Goal: Transaction & Acquisition: Purchase product/service

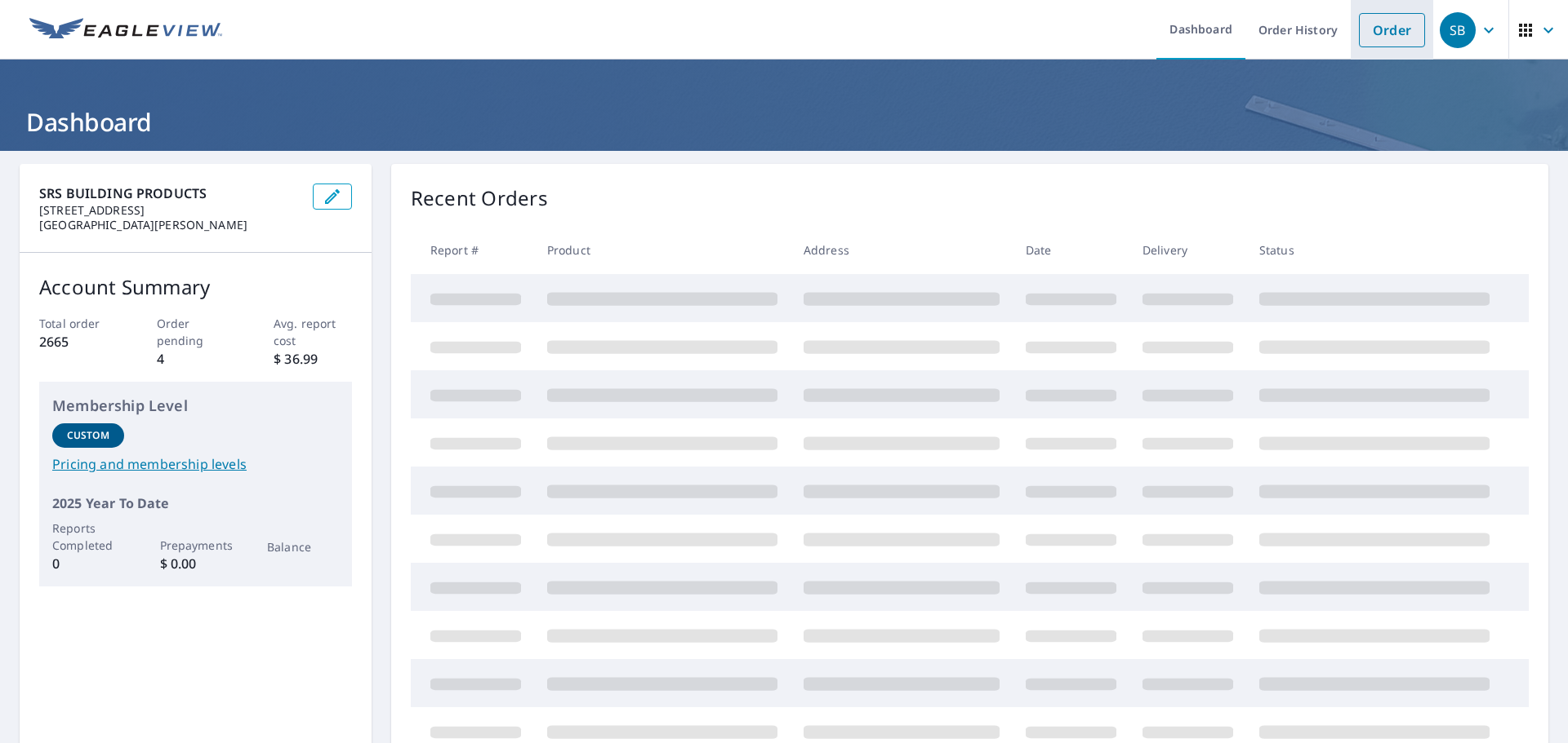
click at [1394, 33] on link "Order" at bounding box center [1391, 31] width 66 height 34
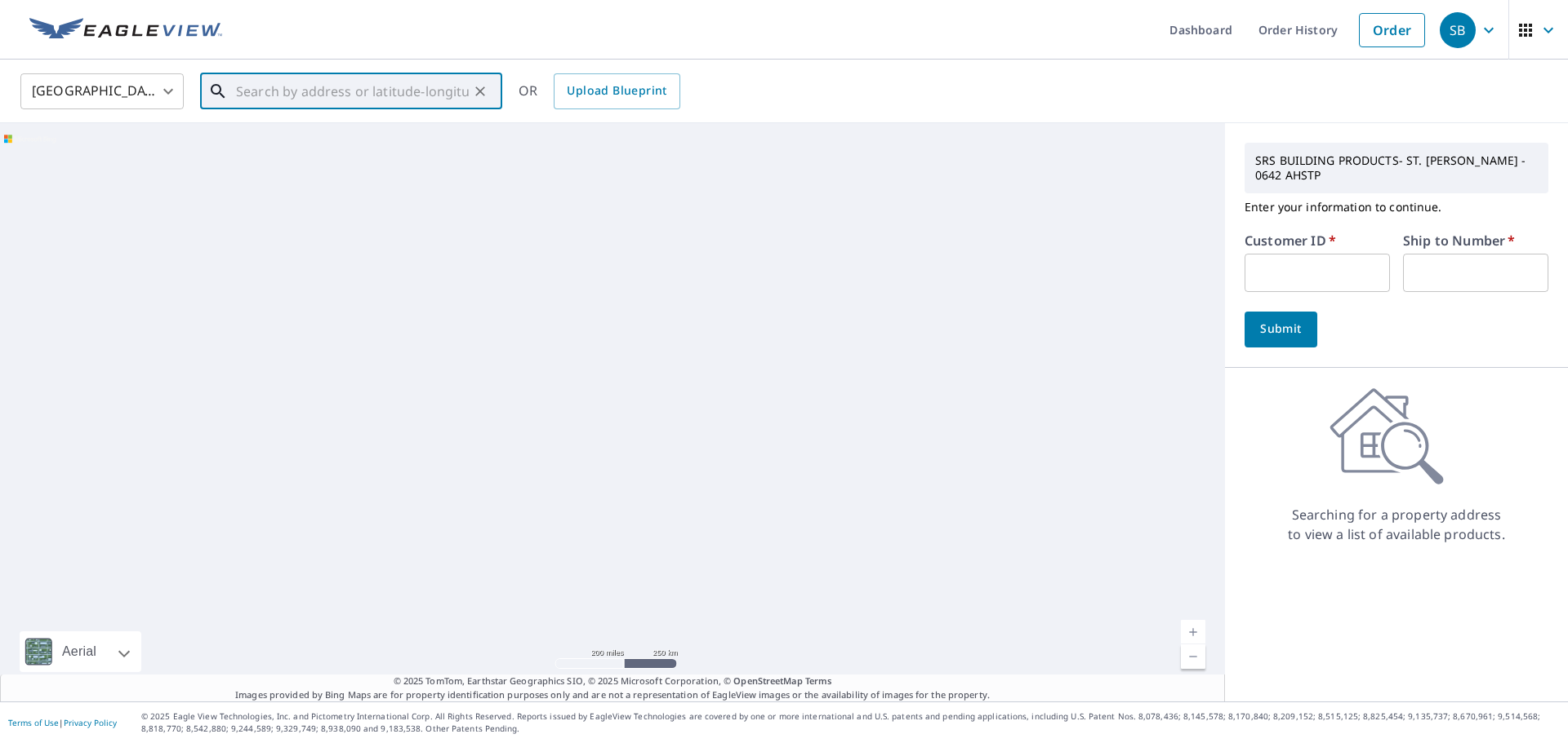
click at [312, 92] on input "text" at bounding box center [352, 91] width 233 height 46
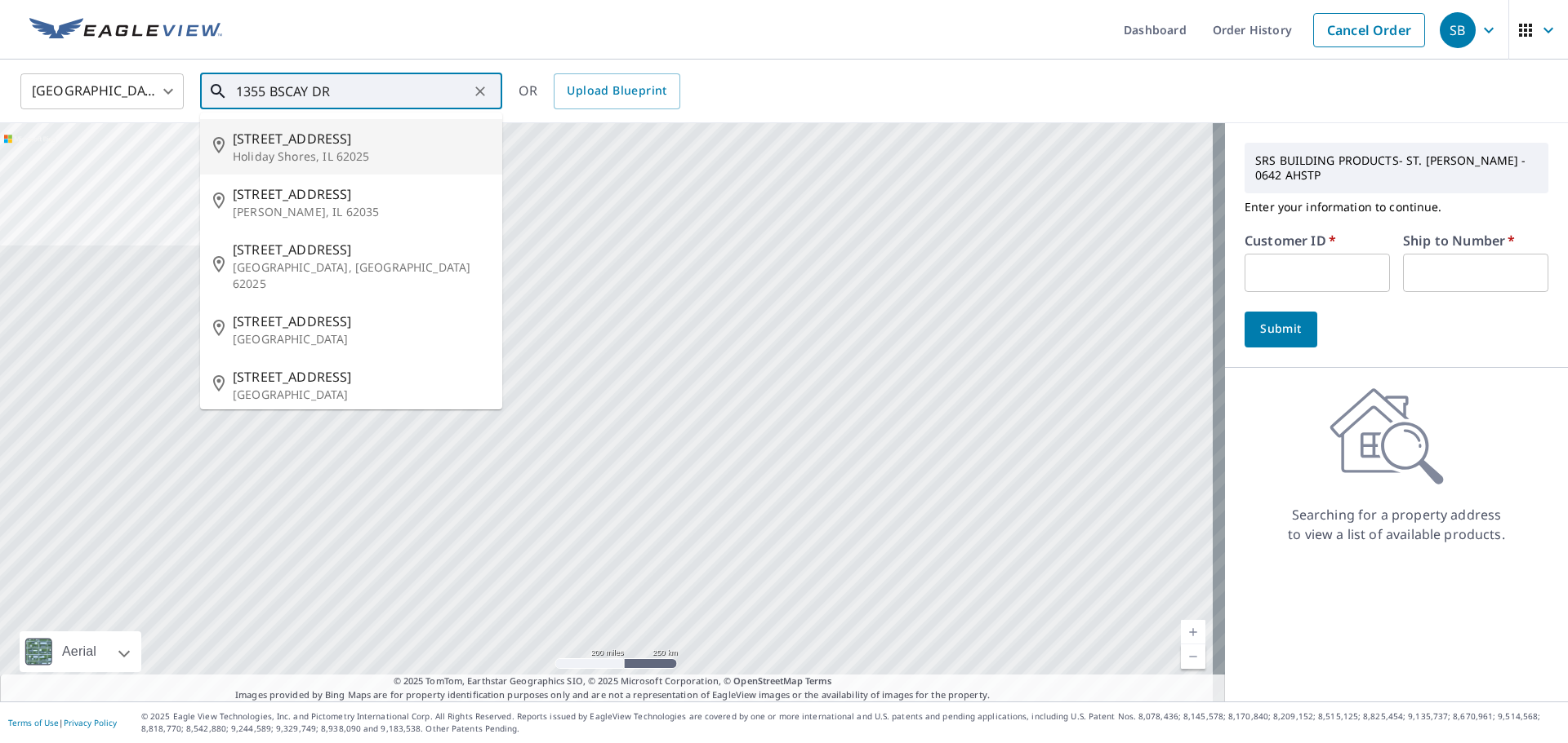
click at [296, 139] on span "[STREET_ADDRESS]" at bounding box center [361, 139] width 257 height 20
type input "[STREET_ADDRESS][PERSON_NAME]"
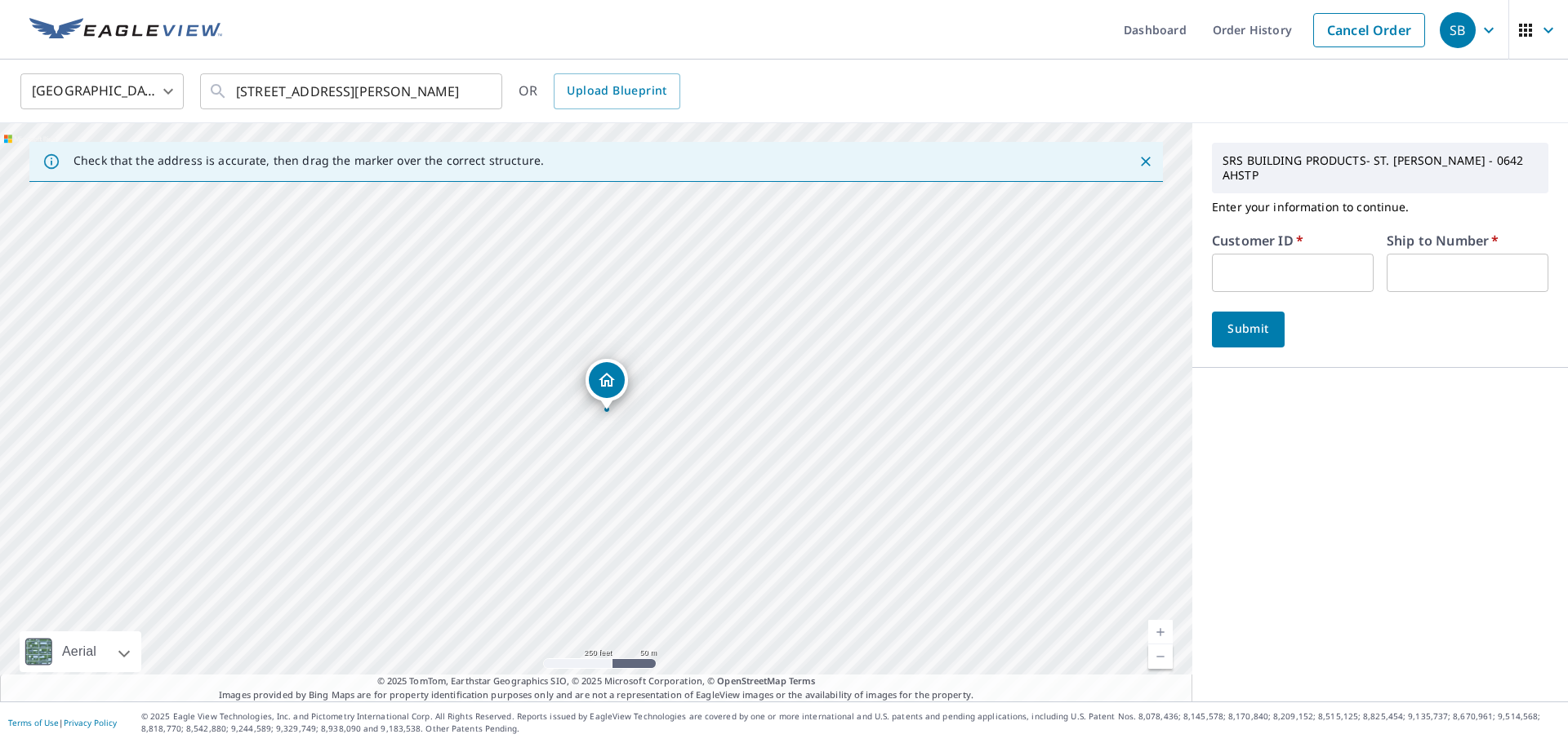
click at [1242, 260] on input "text" at bounding box center [1293, 273] width 162 height 39
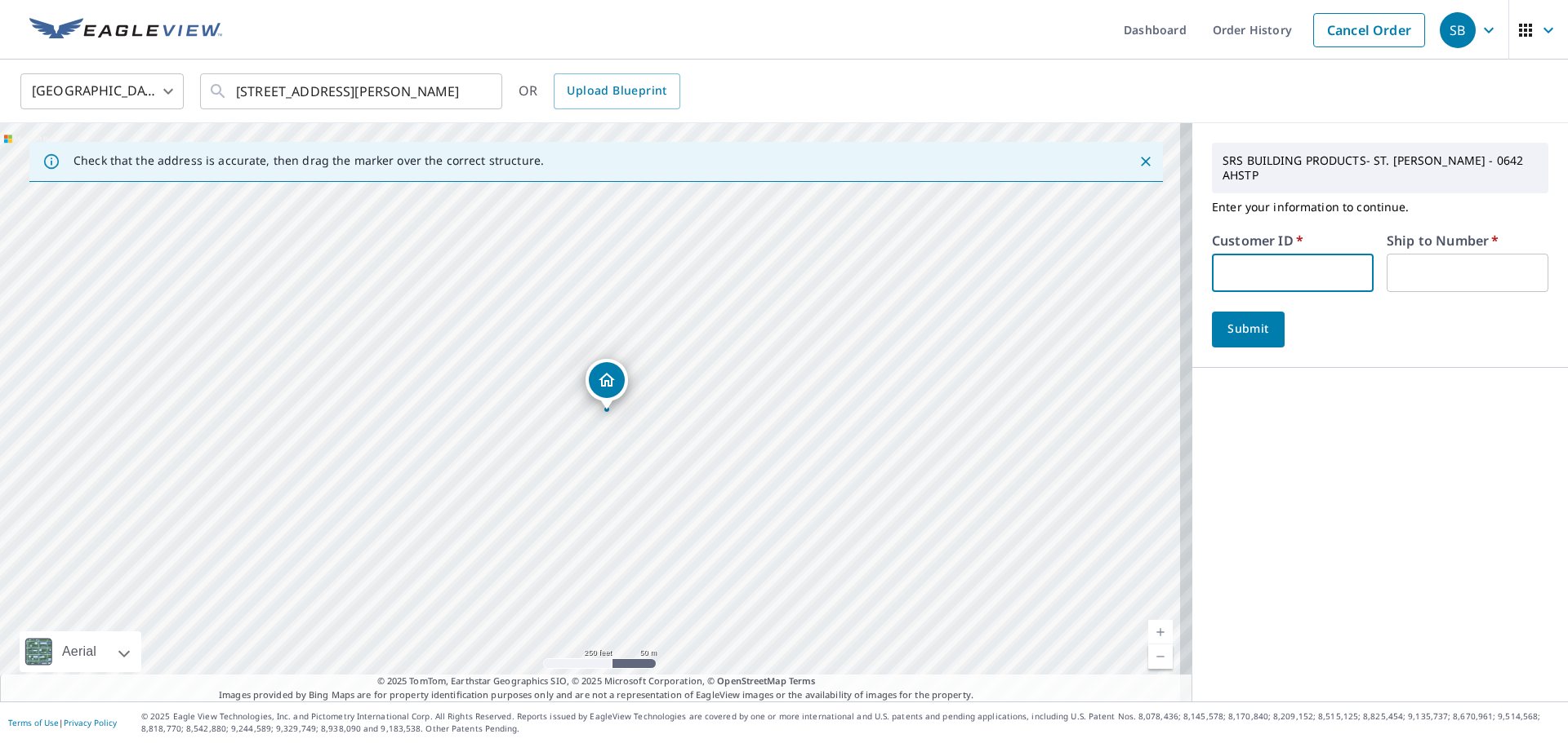
type input "rya247"
click at [1414, 260] on input "text" at bounding box center [1467, 273] width 162 height 39
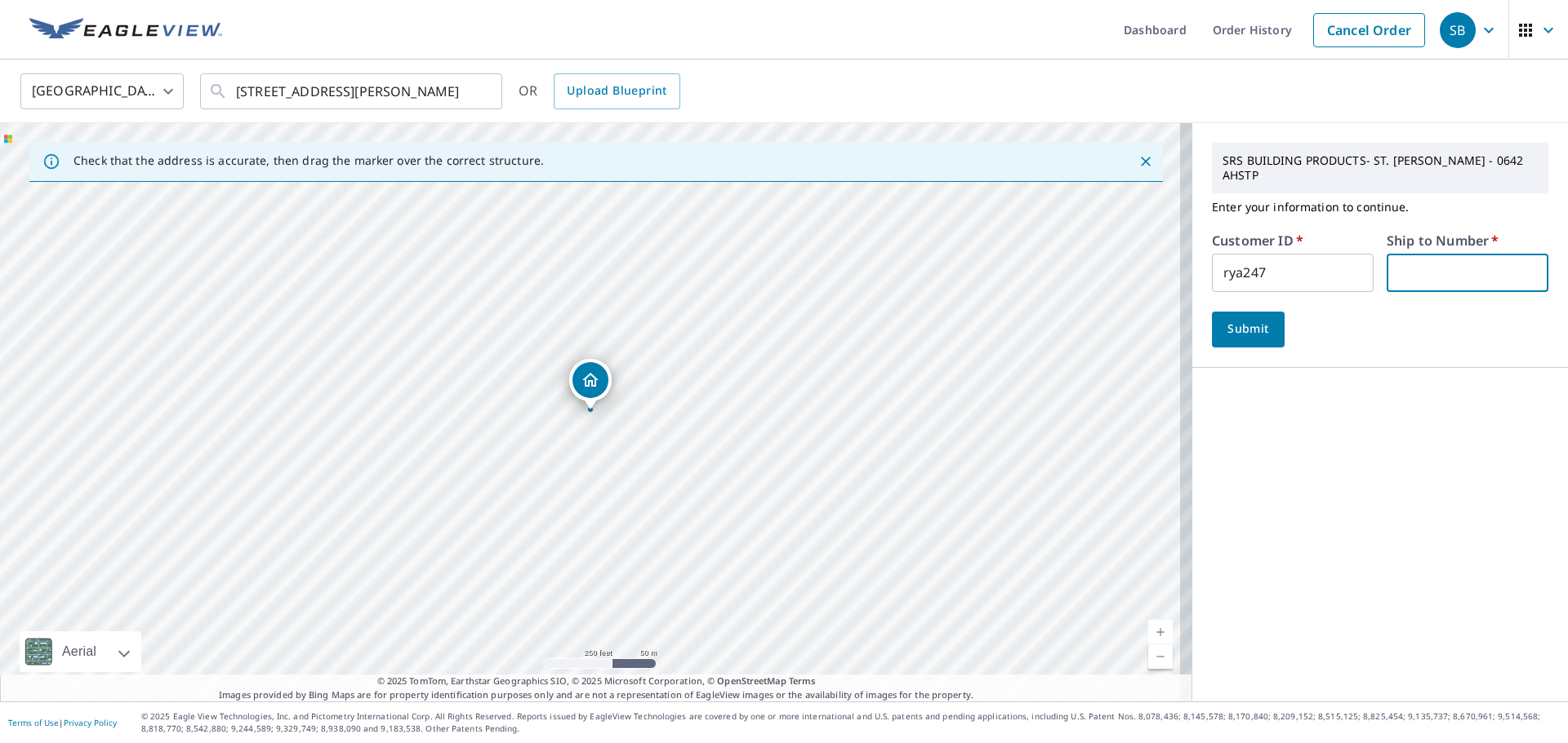
type input "1"
click at [1230, 319] on span "Submit" at bounding box center [1248, 329] width 47 height 21
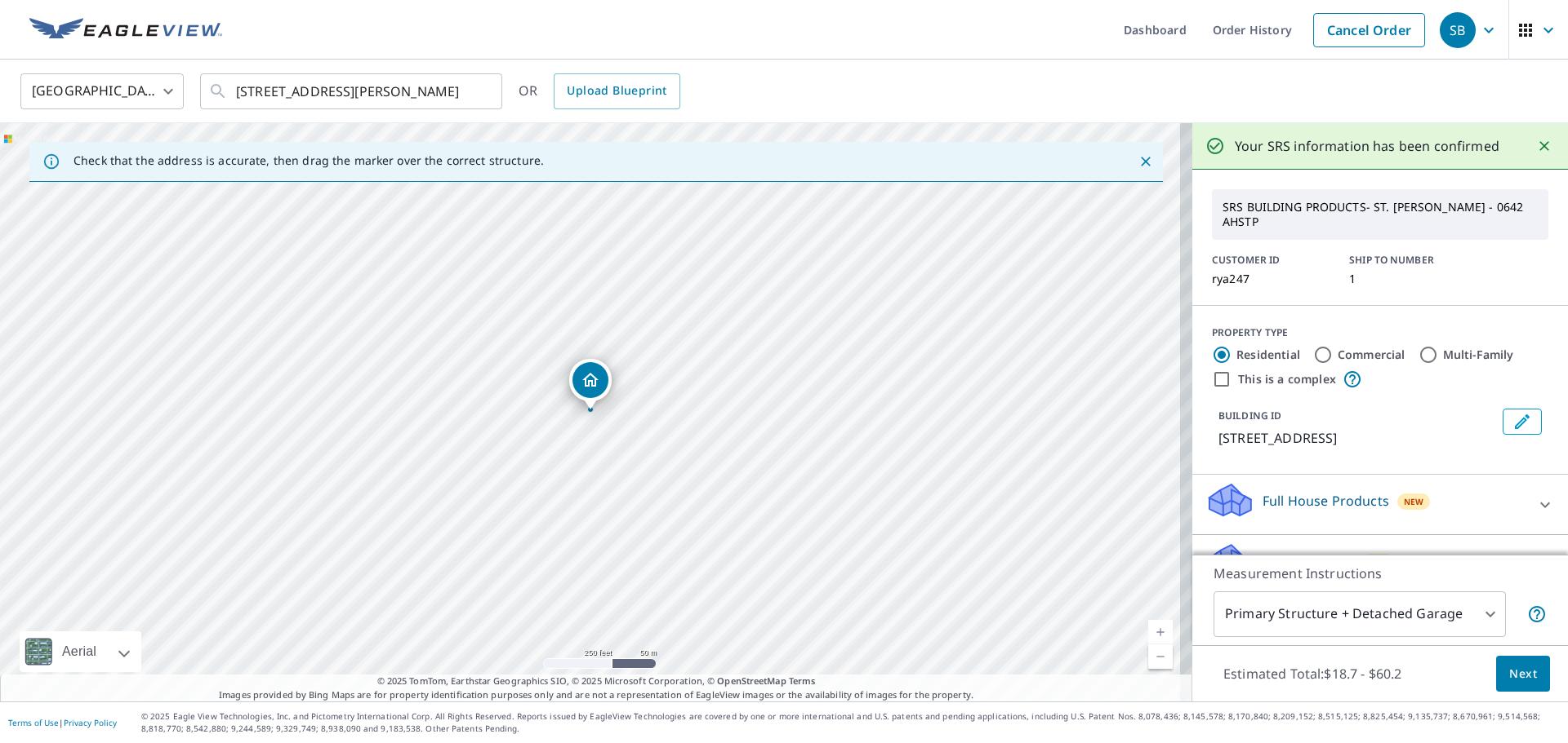
click at [1509, 674] on span "Next" at bounding box center [1522, 674] width 28 height 21
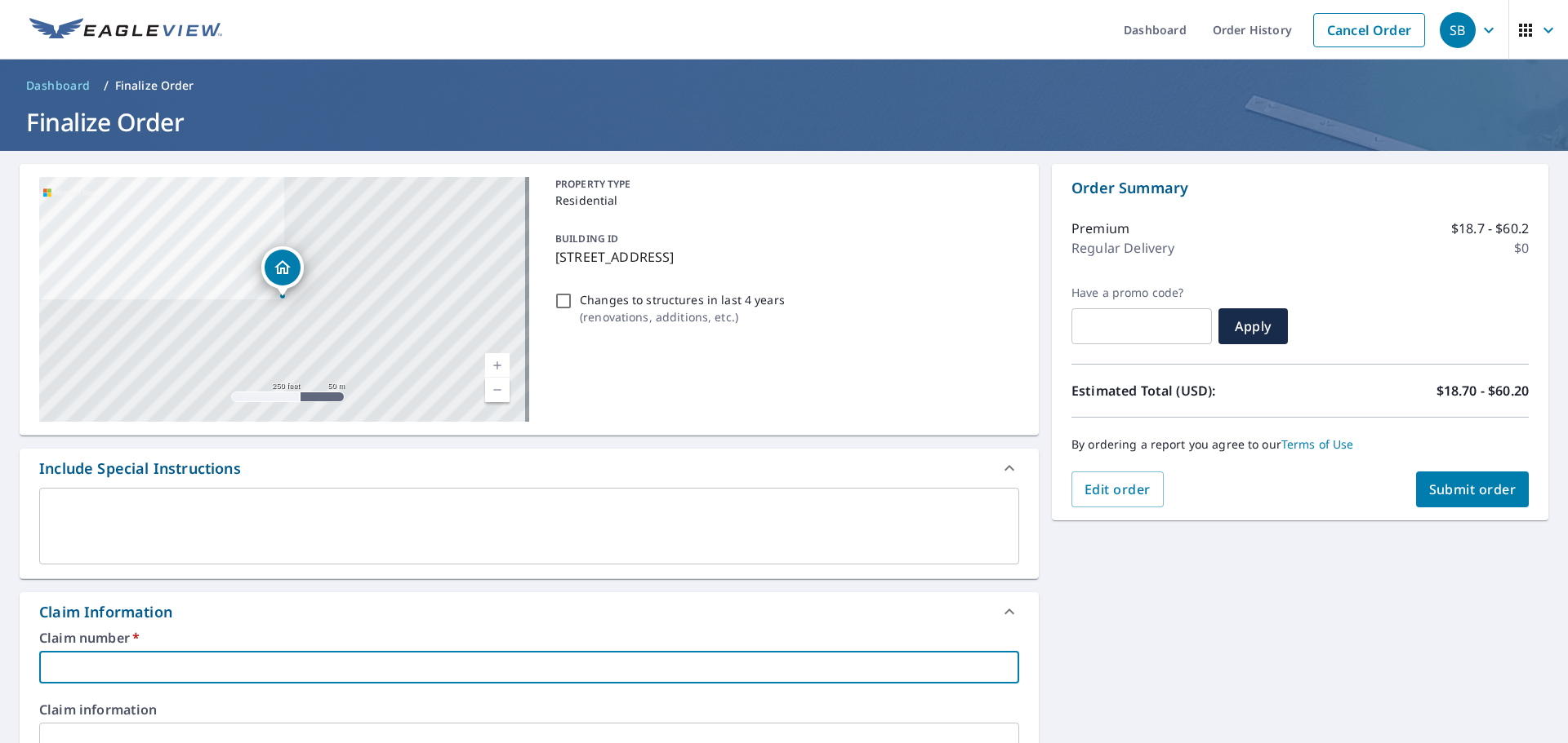
click at [217, 668] on input "text" at bounding box center [529, 667] width 979 height 32
type input "1"
checkbox input "true"
type input "13"
checkbox input "true"
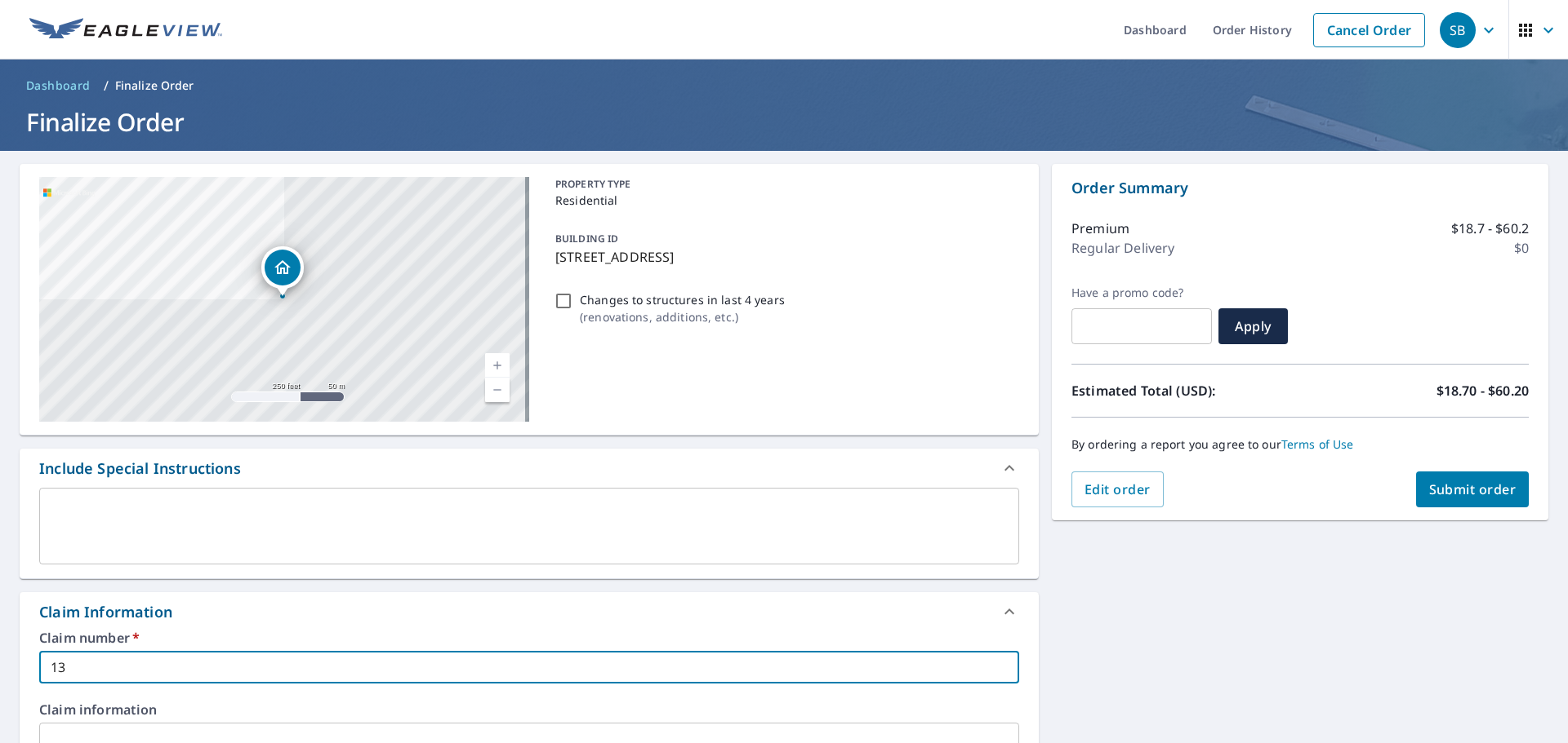
type input "135"
checkbox input "true"
type input "1355"
checkbox input "true"
type input "1355"
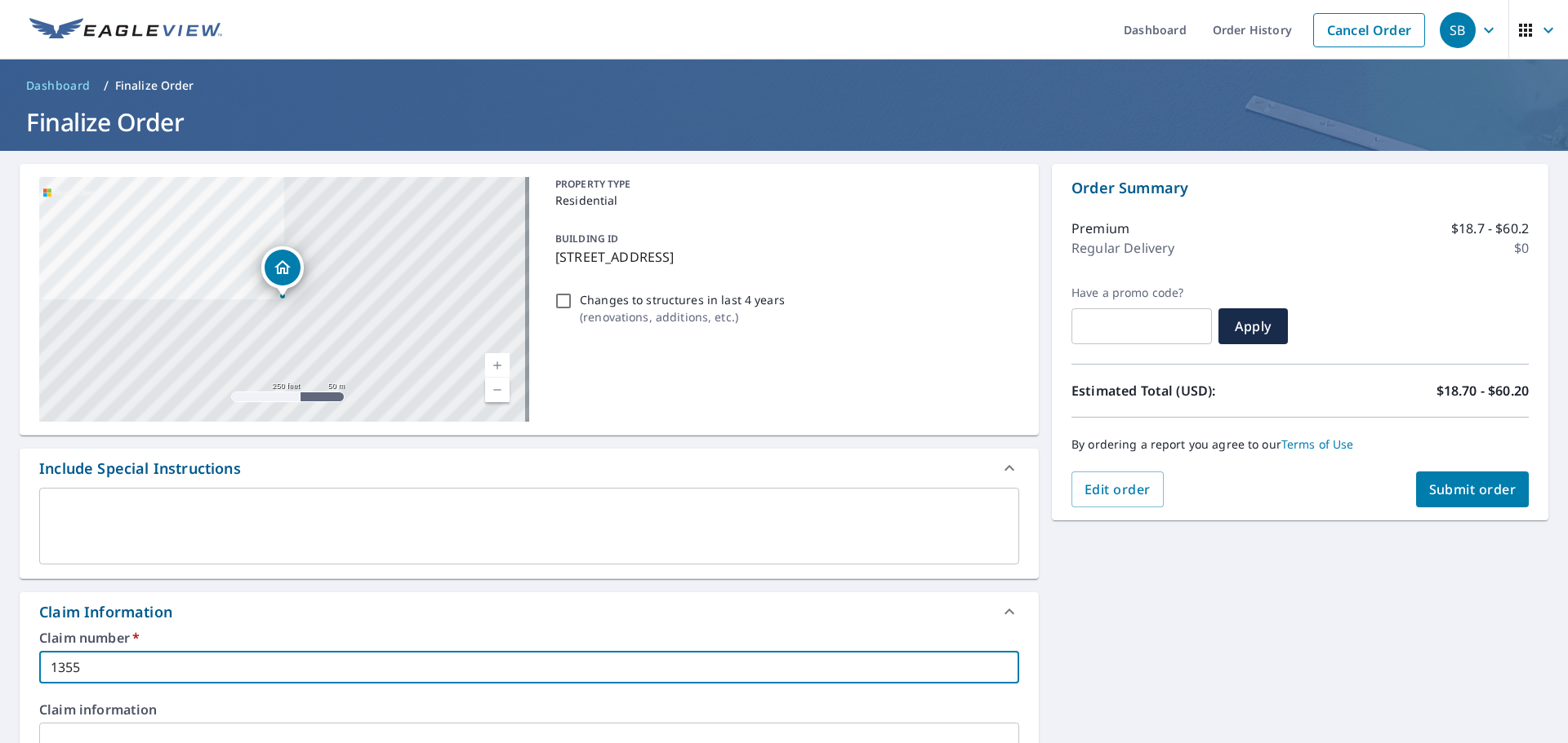
checkbox input "true"
type input "1355 B"
checkbox input "true"
type input "1355 BI"
checkbox input "true"
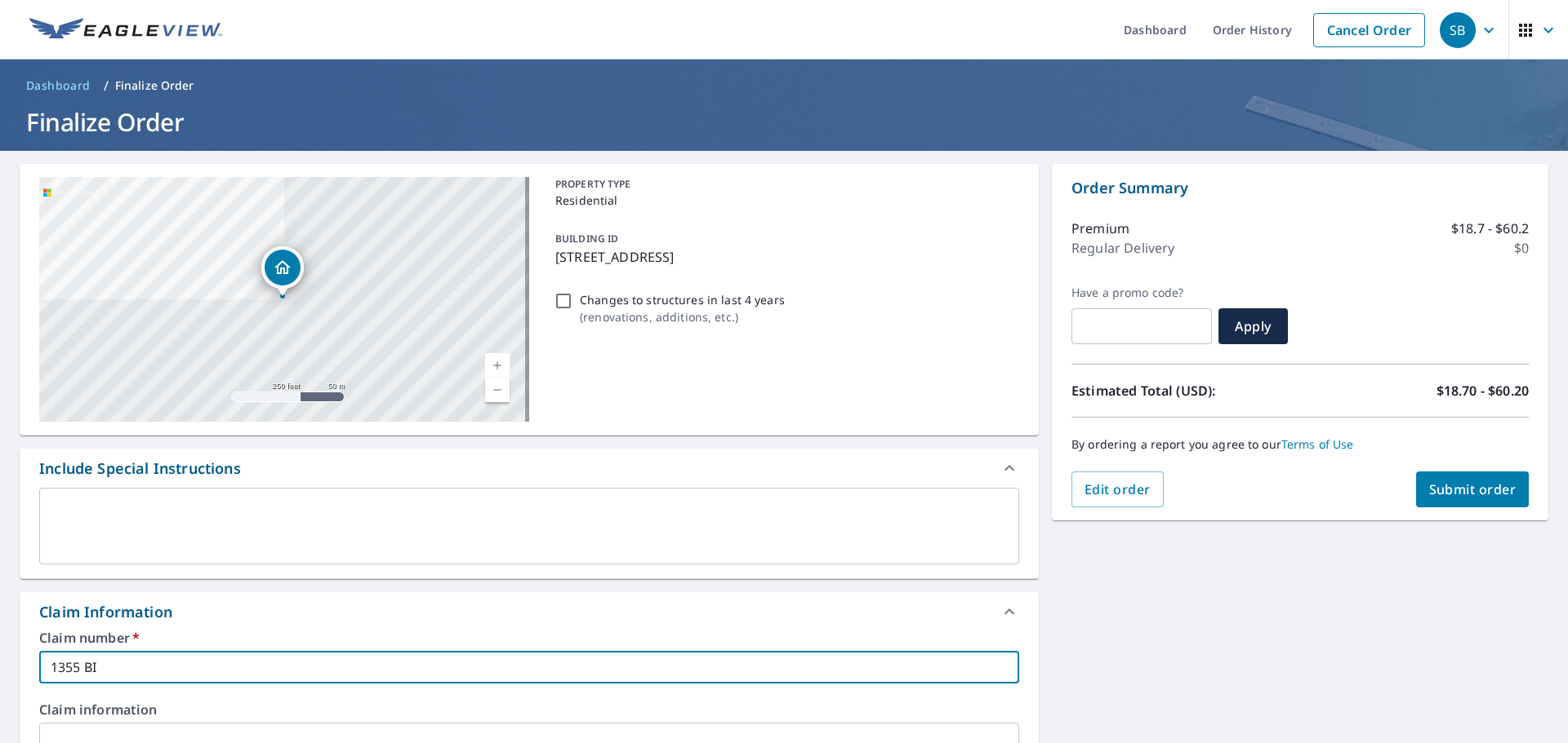
type input "1355 BIS"
checkbox input "true"
type input "1355 BISC"
checkbox input "true"
type input "1355 BISCA"
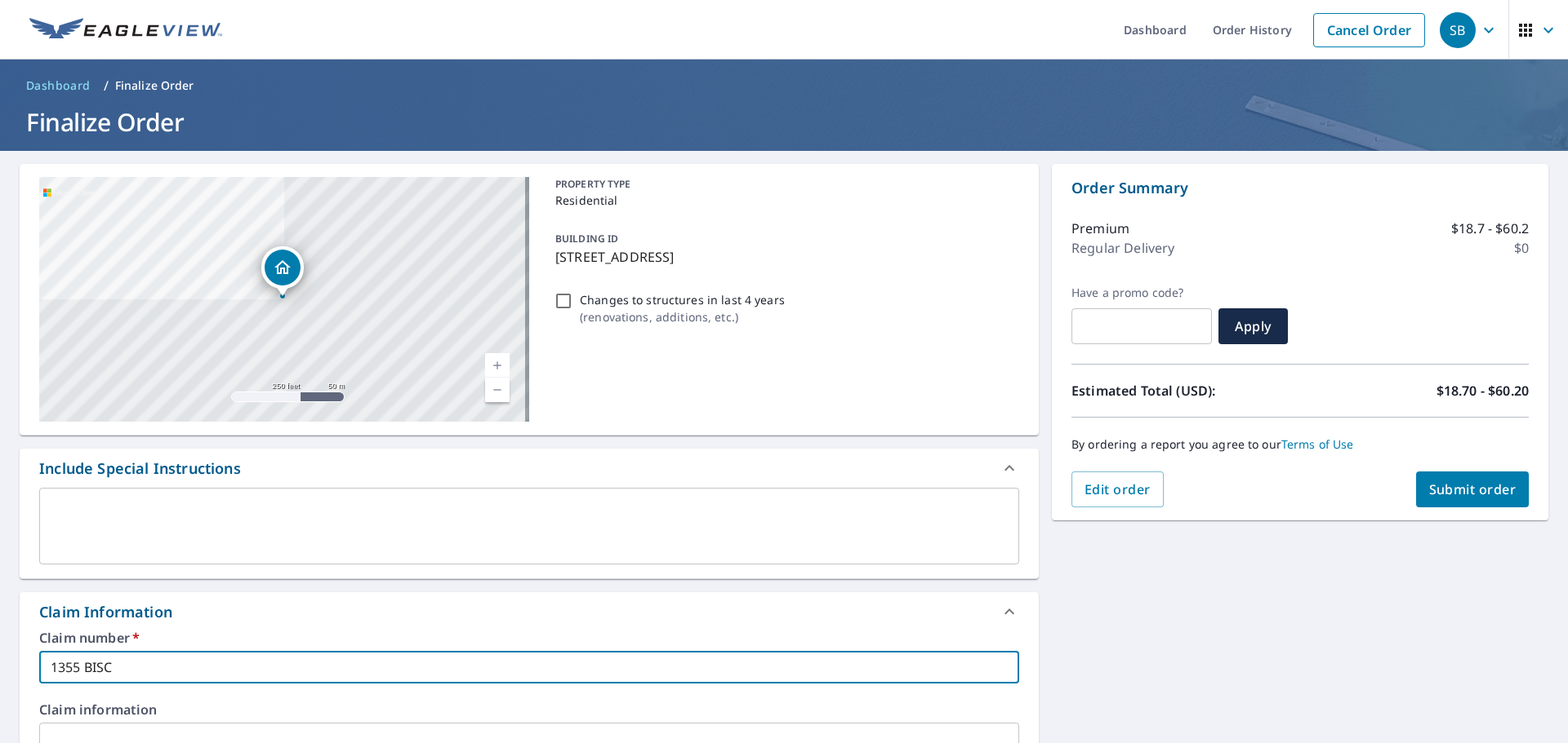
checkbox input "true"
type input "1355 BISCAY"
checkbox input "true"
type input "1355 BISCAY"
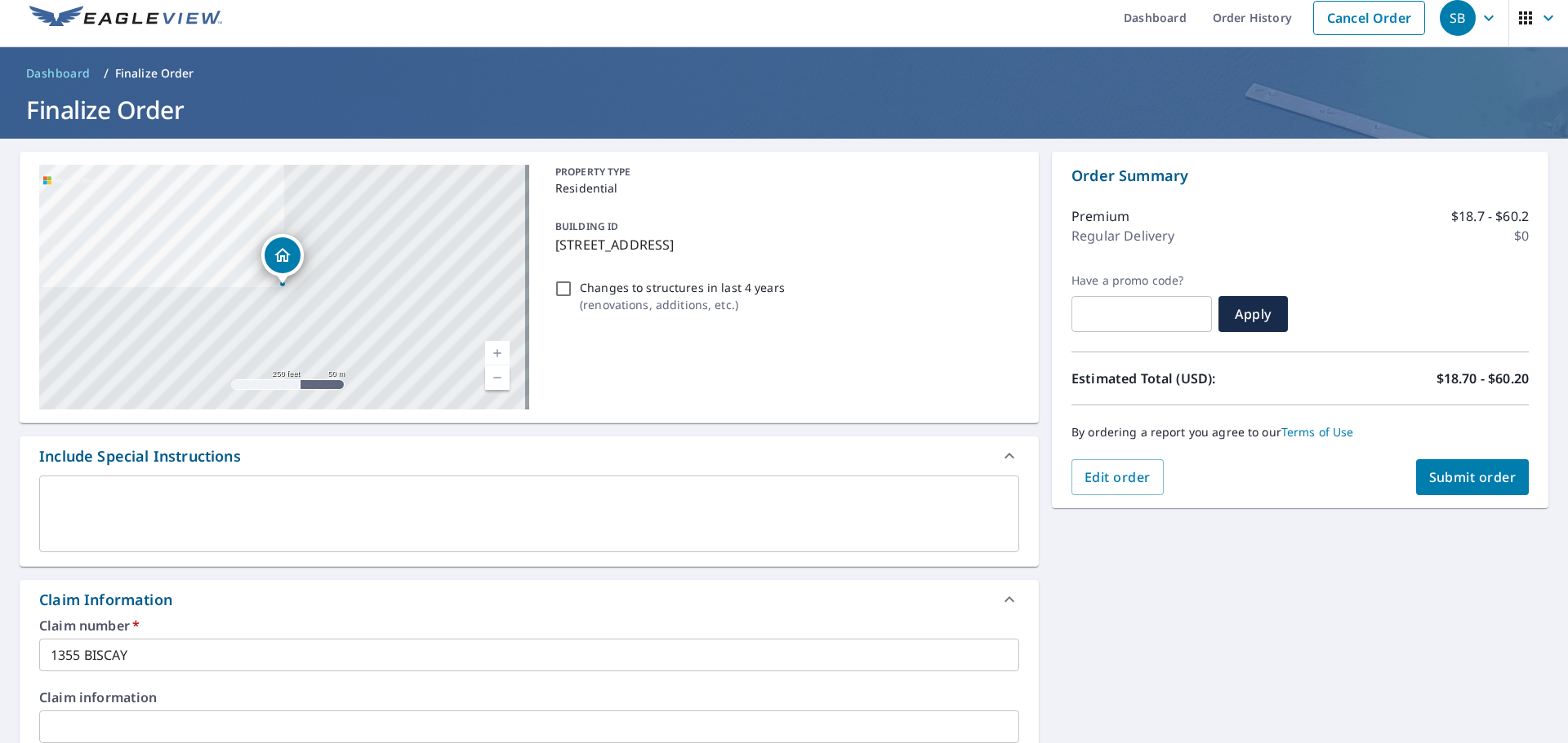
scroll to position [440, 0]
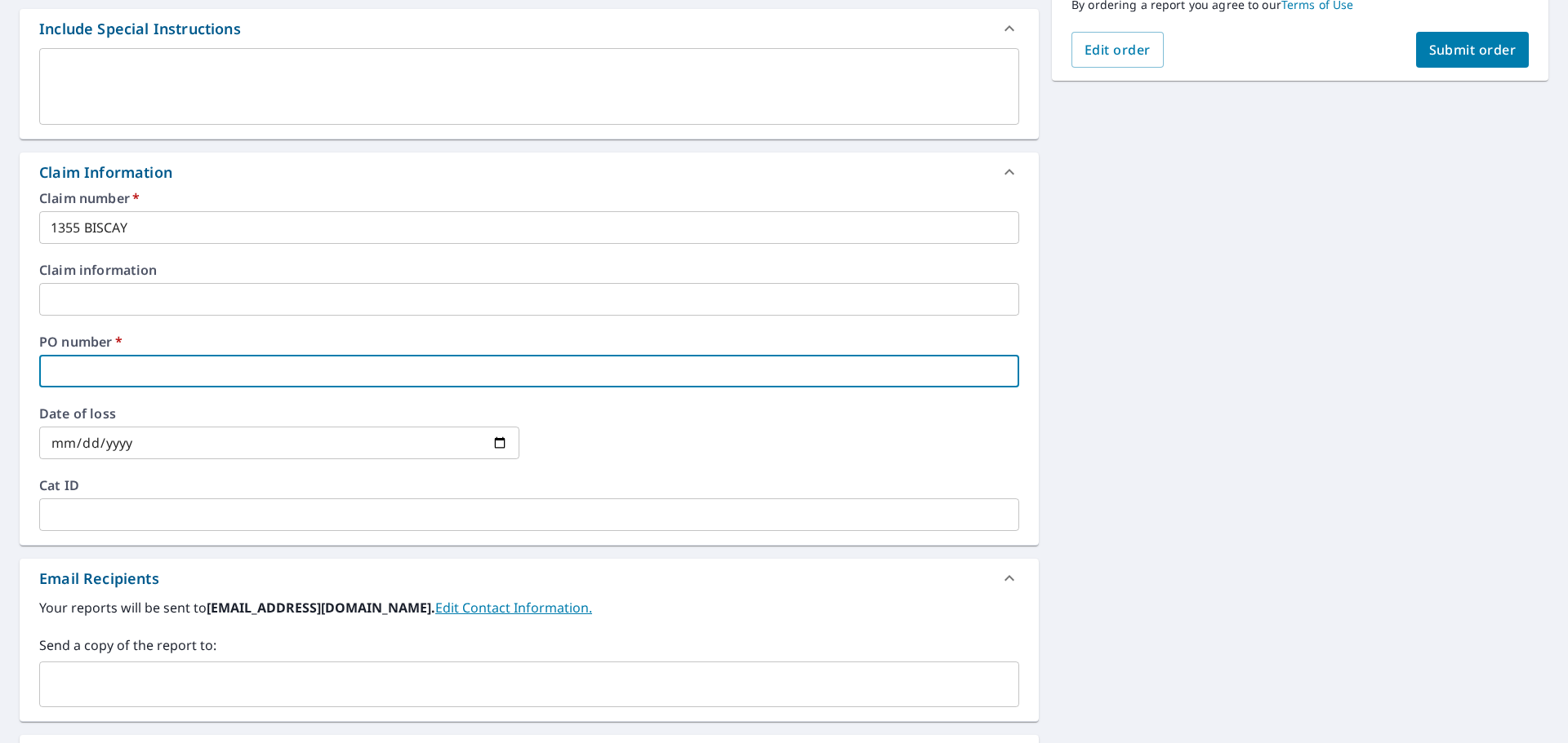
type input "1"
checkbox input "true"
type input "13"
checkbox input "true"
type input "135"
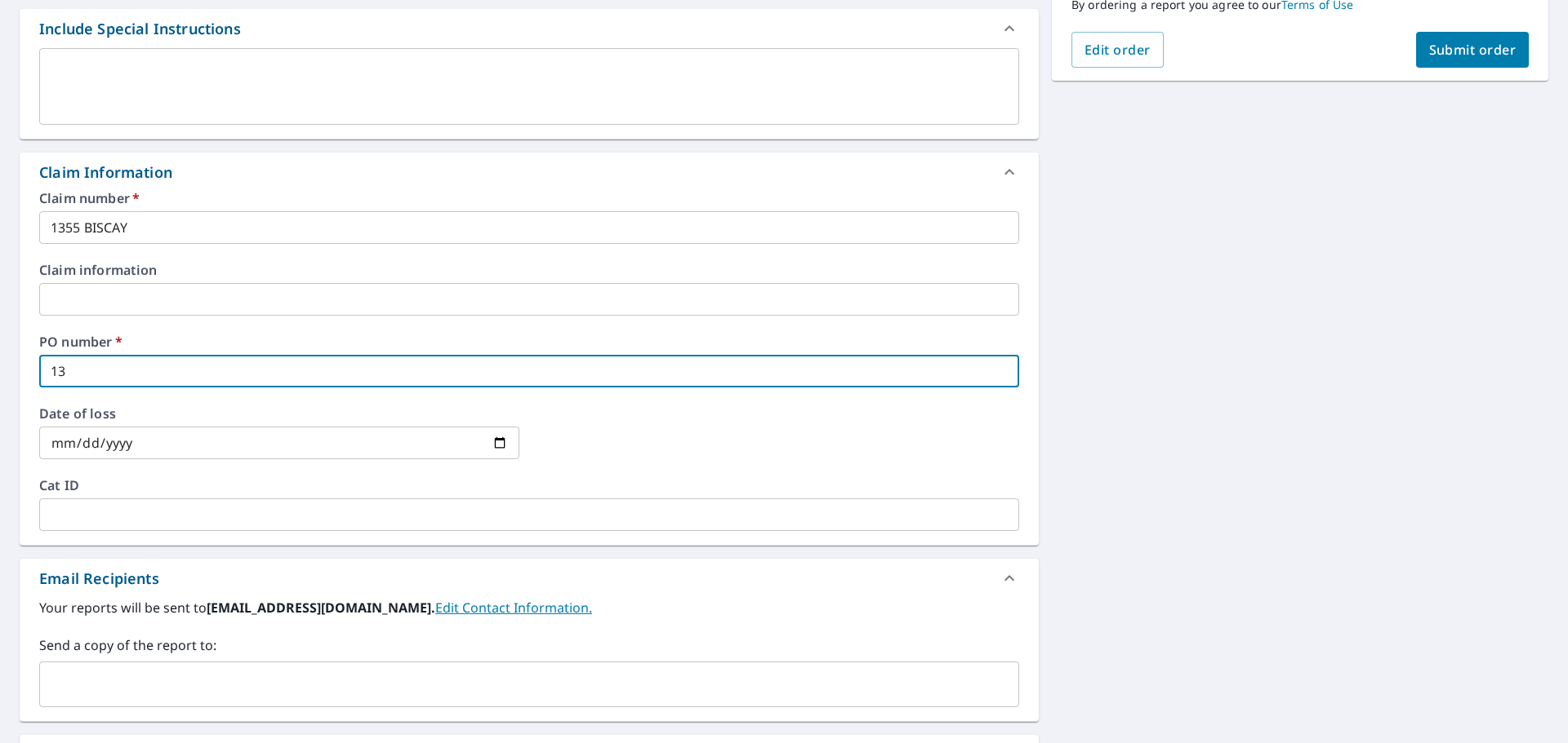
checkbox input "true"
type input "1355"
checkbox input "true"
type input "1355"
checkbox input "true"
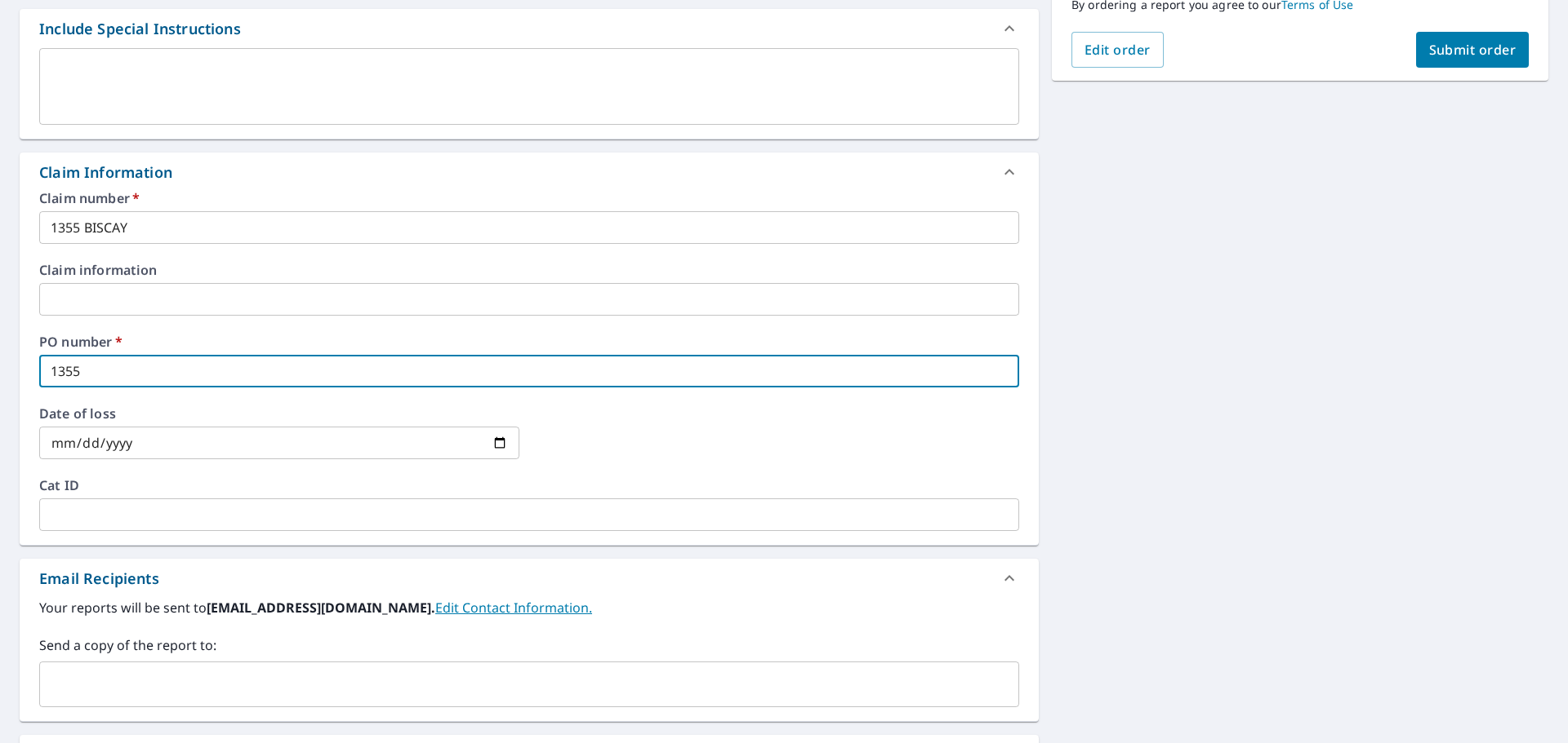
type input "1355 B"
checkbox input "true"
type input "1355 BI"
checkbox input "true"
type input "1355 BIS"
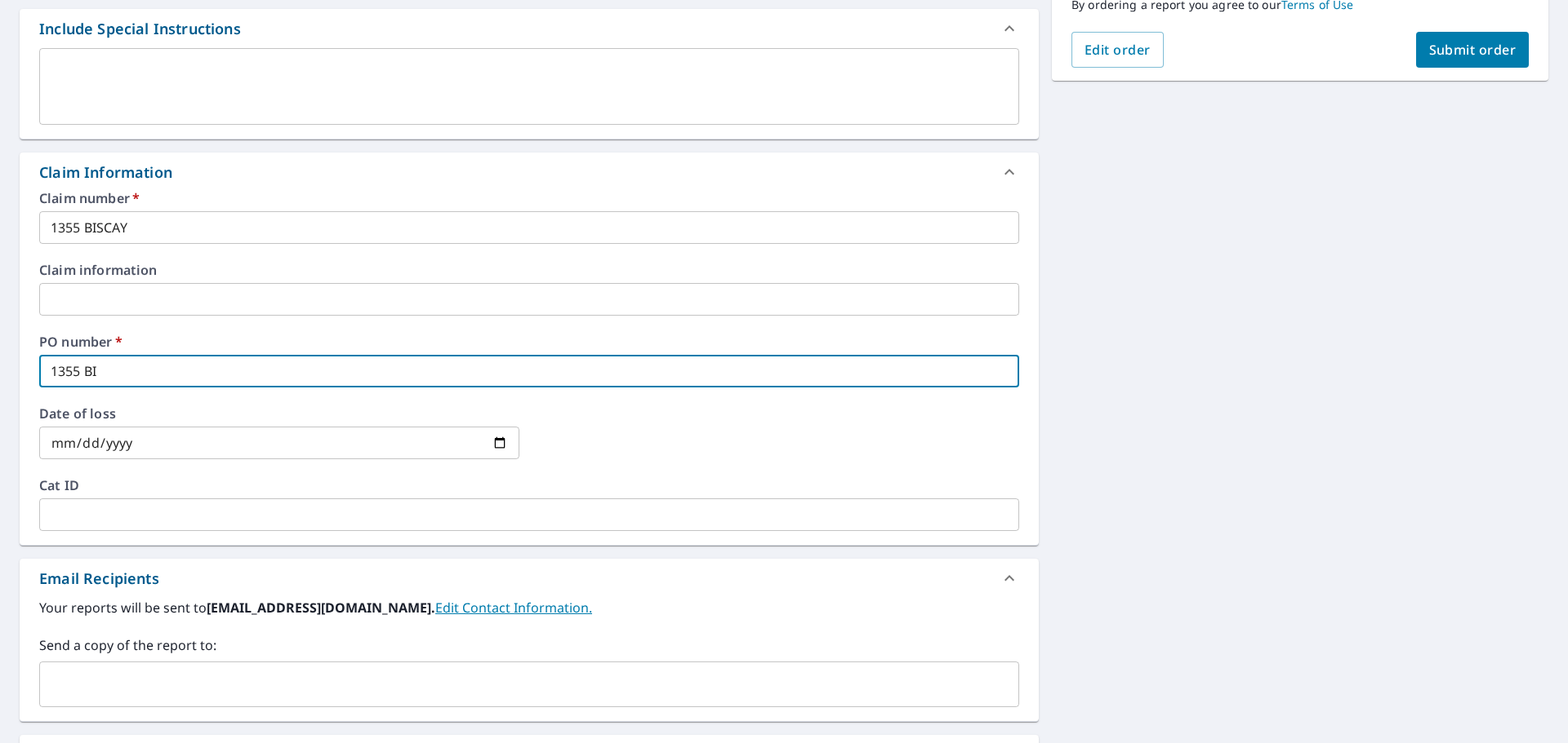
checkbox input "true"
type input "1355 BISC"
checkbox input "true"
type input "1355 BISCA"
checkbox input "true"
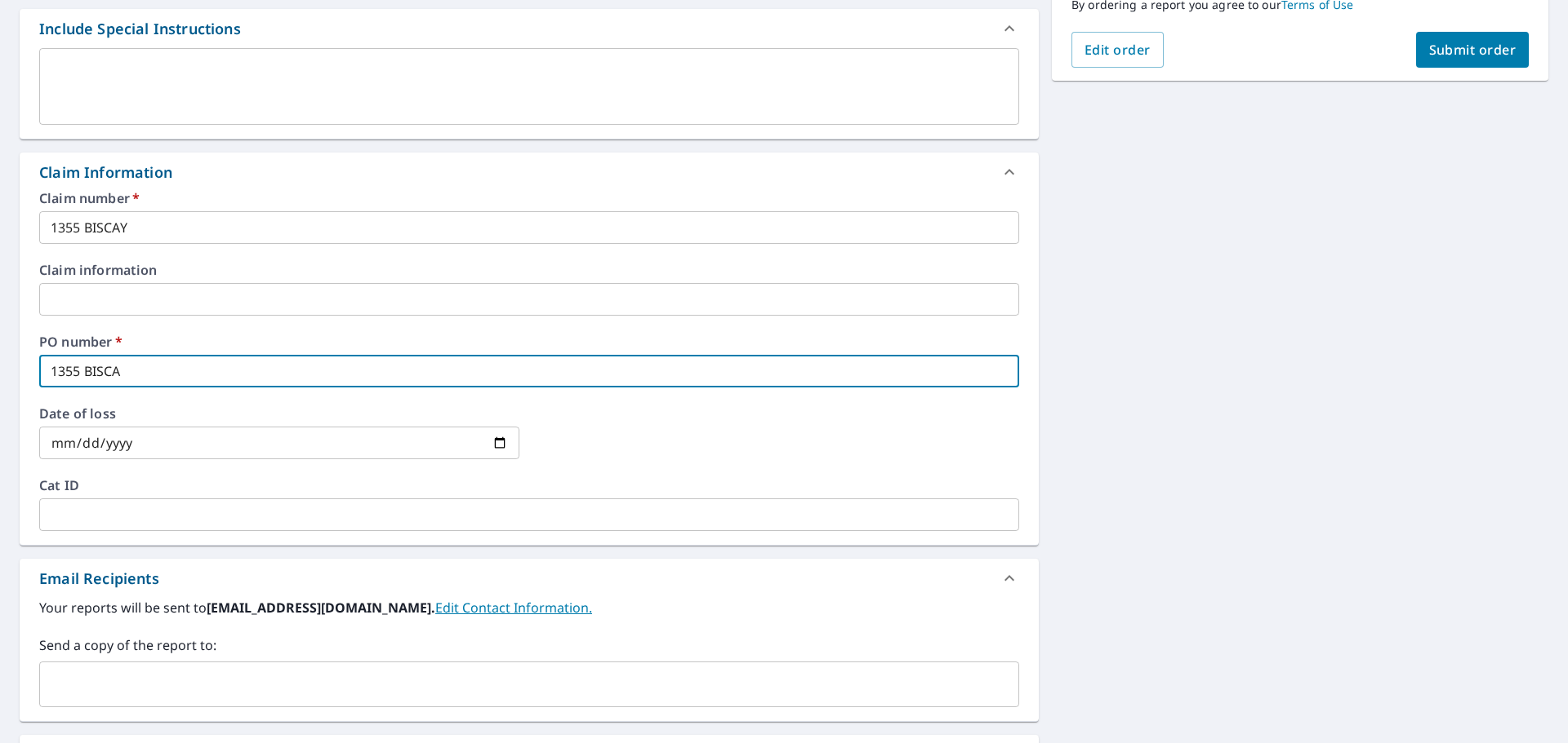
type input "1355 BISCAY"
checkbox input "true"
click at [217, 668] on div "​" at bounding box center [529, 685] width 979 height 46
type input "1355 BISCAY"
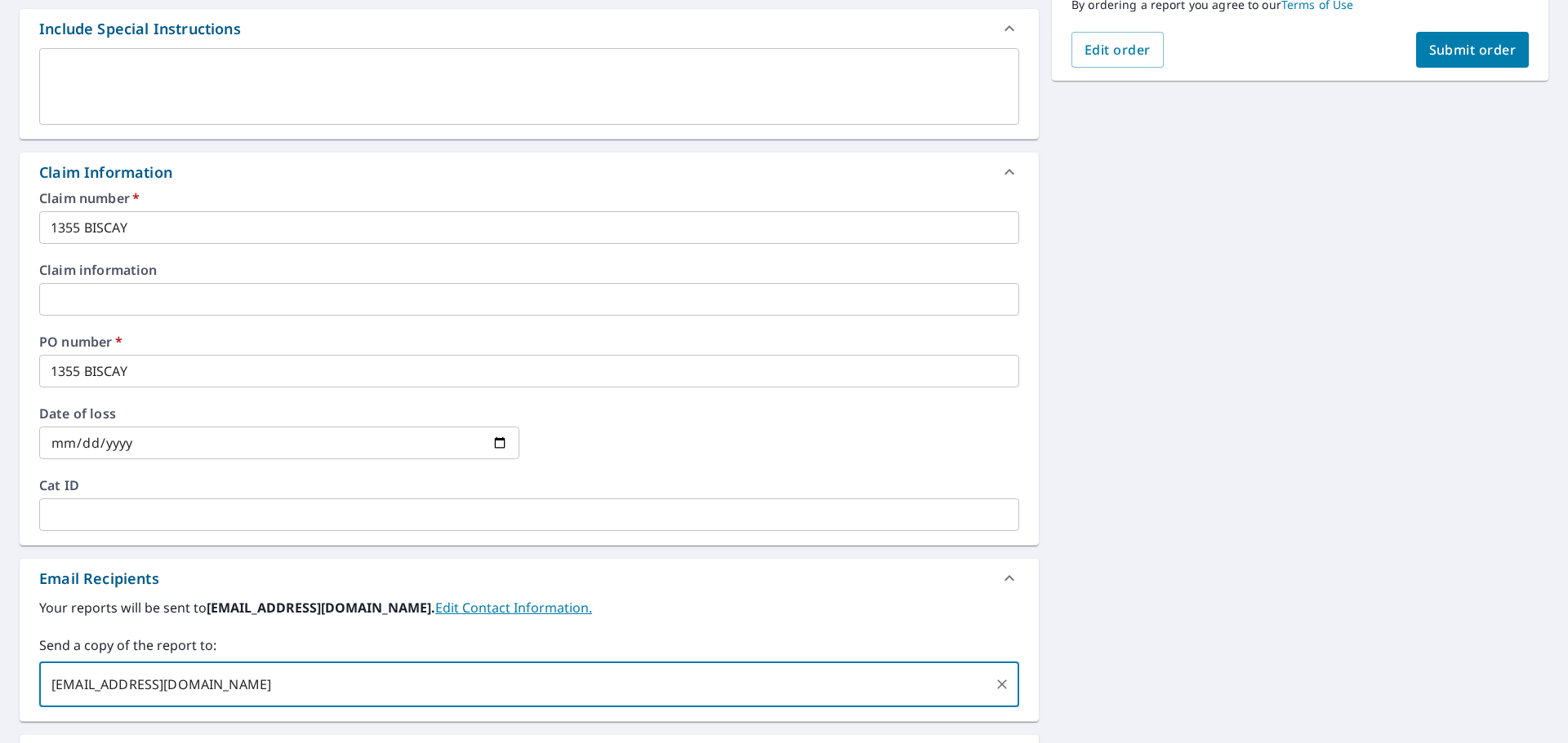
type input "[EMAIL_ADDRESS][DOMAIN_NAME]"
click at [1453, 55] on span "Submit order" at bounding box center [1472, 49] width 87 height 18
checkbox input "true"
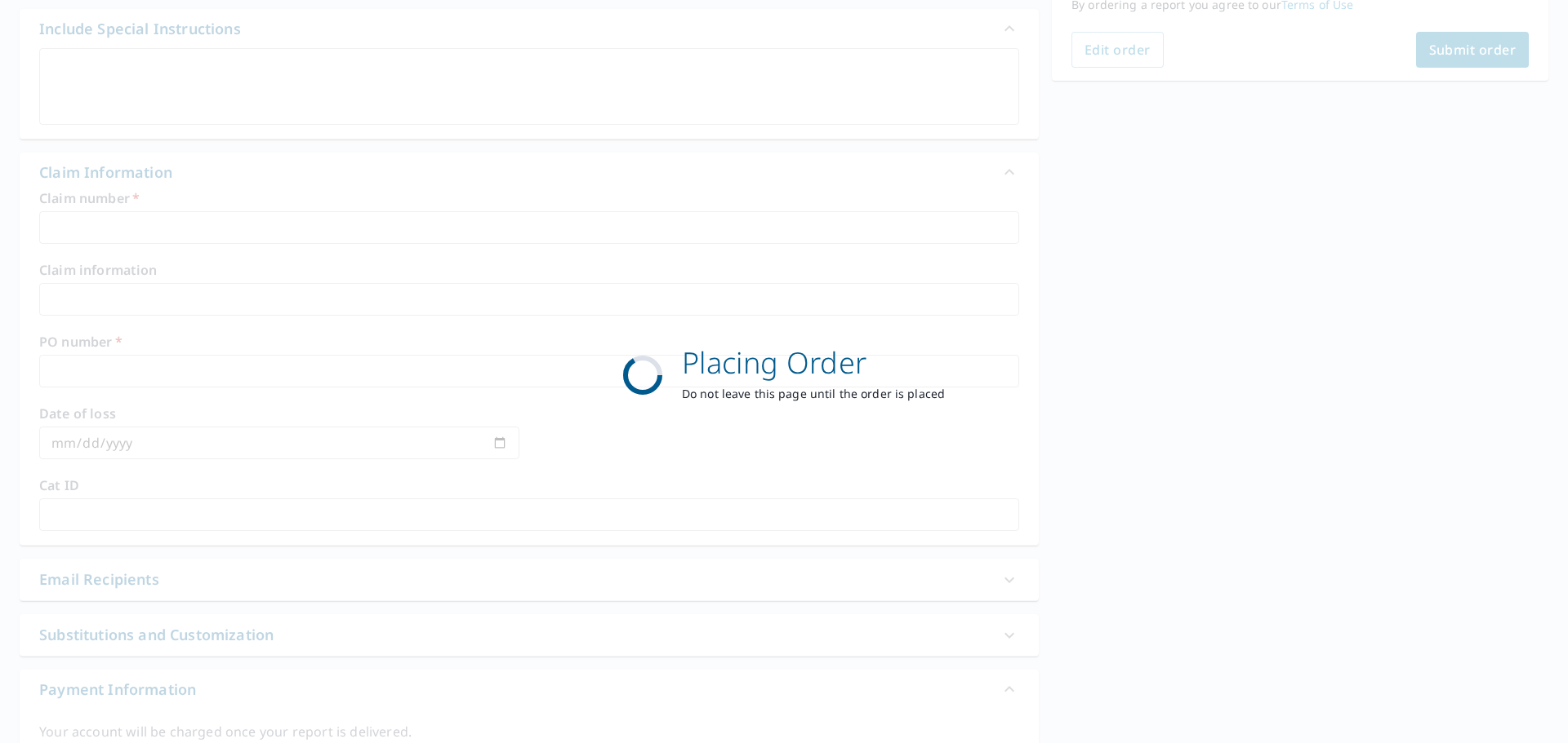
scroll to position [217, 0]
